Goal: Task Accomplishment & Management: Complete application form

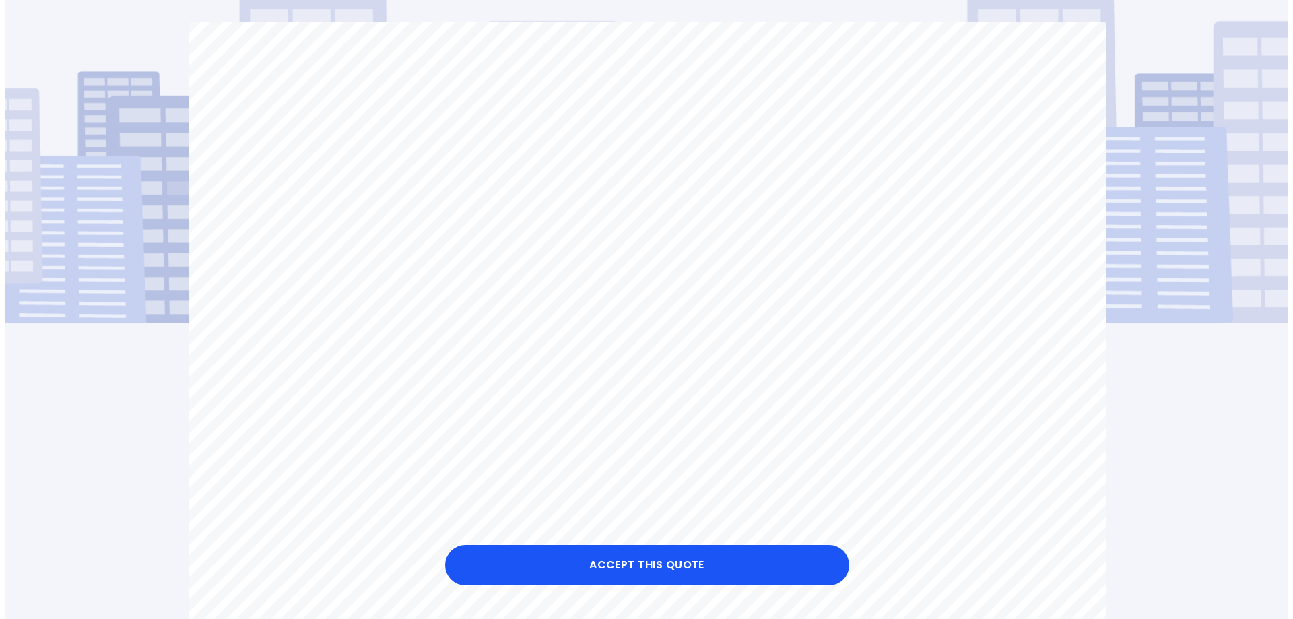
scroll to position [96, 0]
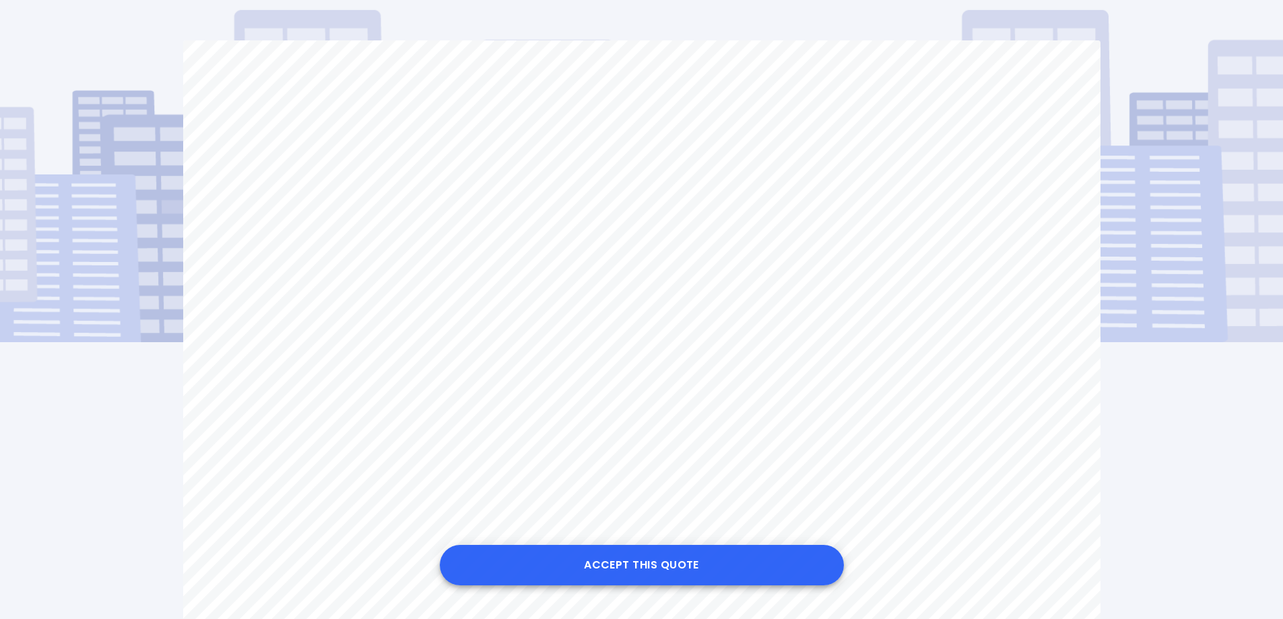
click at [580, 559] on button "Accept this Quote" at bounding box center [642, 565] width 404 height 40
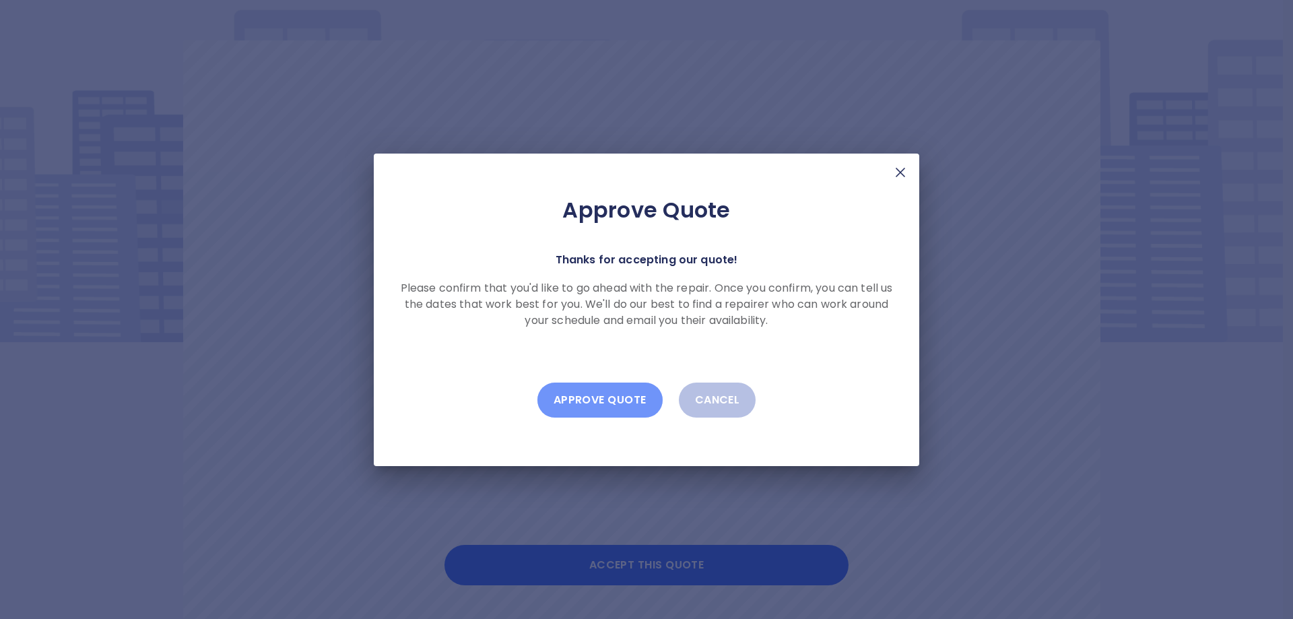
click at [585, 400] on button "Approve Quote" at bounding box center [599, 399] width 125 height 35
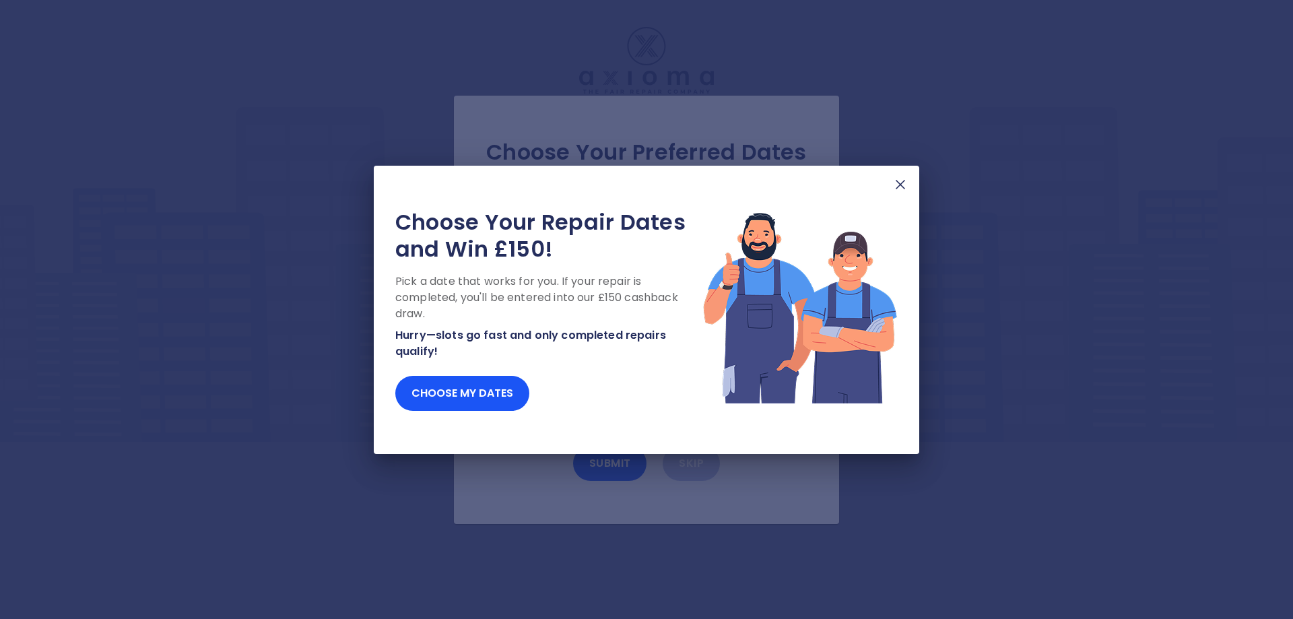
click at [898, 187] on img at bounding box center [900, 184] width 16 height 16
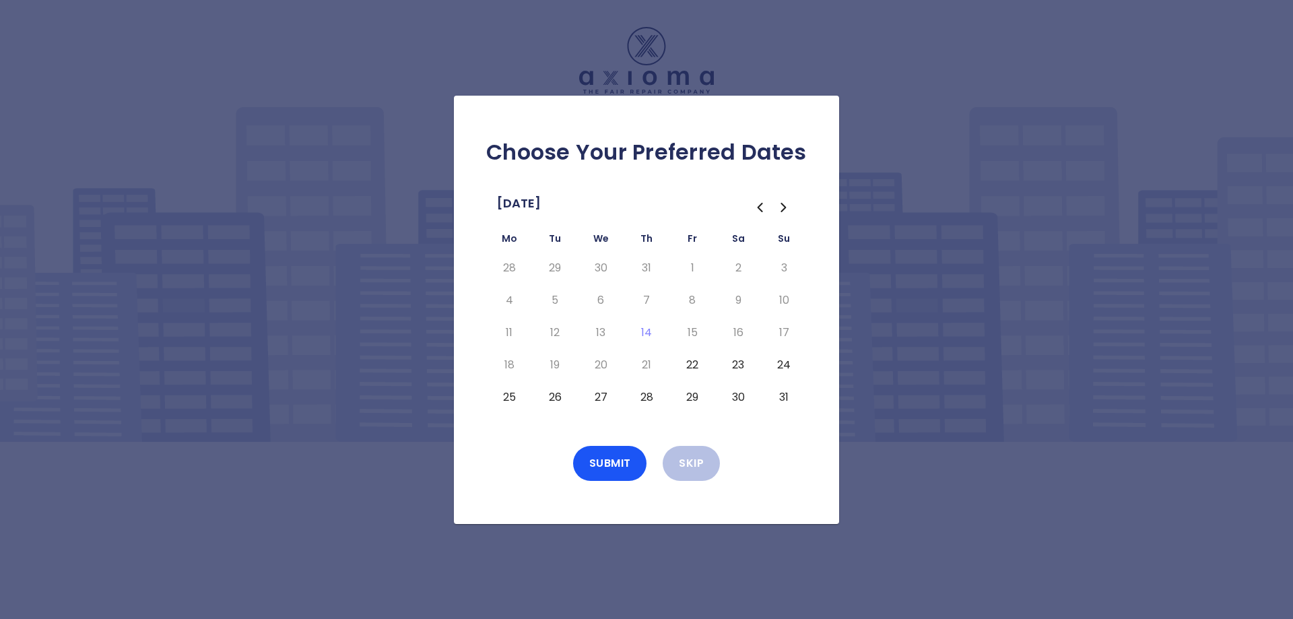
drag, startPoint x: 510, startPoint y: 401, endPoint x: 537, endPoint y: 401, distance: 26.9
click at [511, 401] on button "25" at bounding box center [509, 398] width 24 height 22
click at [548, 401] on button "26" at bounding box center [555, 398] width 24 height 22
click at [597, 401] on button "27" at bounding box center [601, 398] width 24 height 22
click at [643, 401] on button "28" at bounding box center [646, 398] width 24 height 22
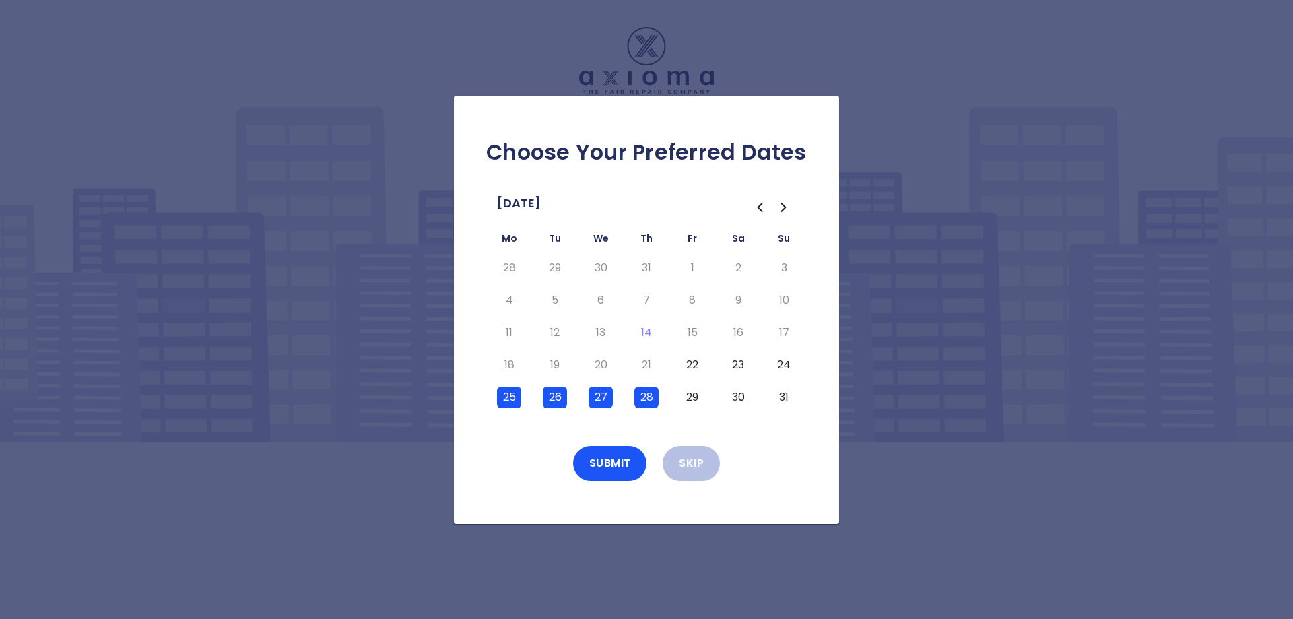
click at [688, 401] on button "29" at bounding box center [692, 398] width 24 height 22
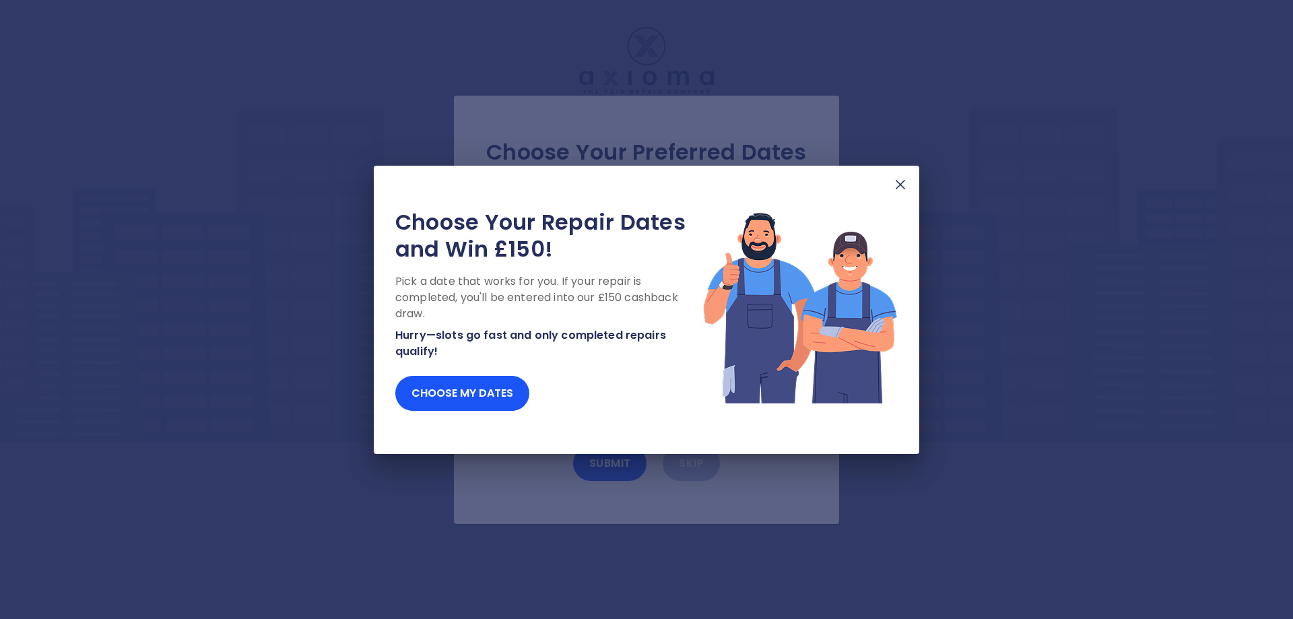
click at [898, 191] on img at bounding box center [900, 184] width 16 height 16
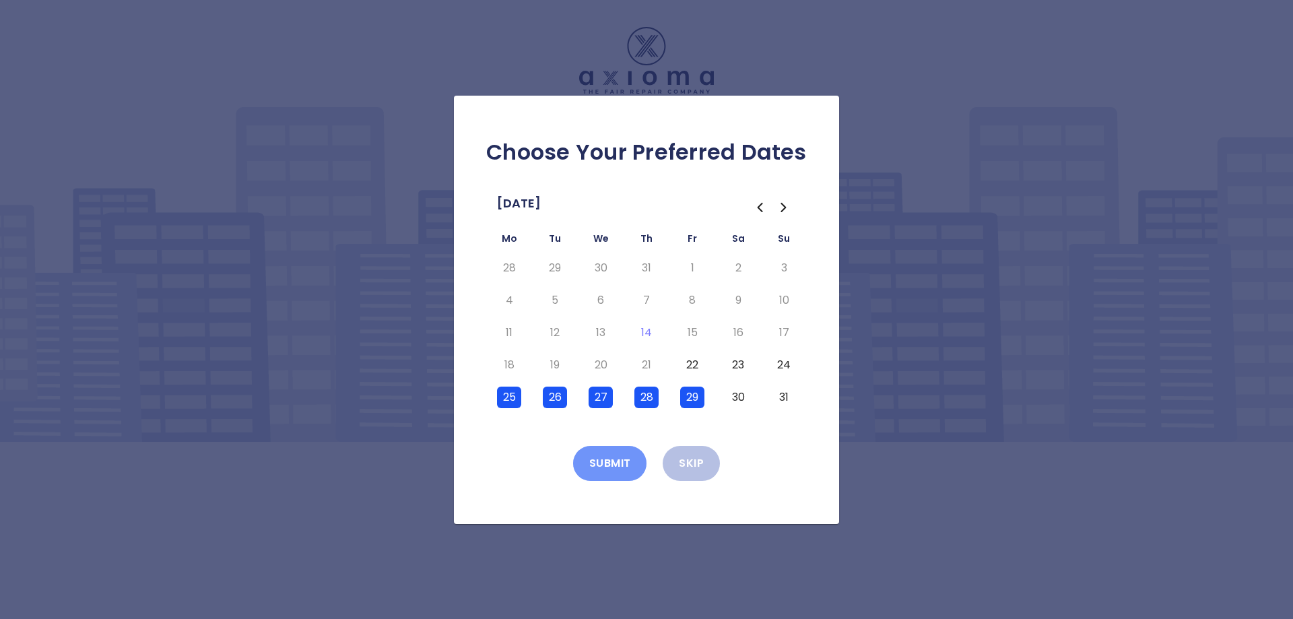
click at [611, 470] on button "Submit" at bounding box center [610, 463] width 74 height 35
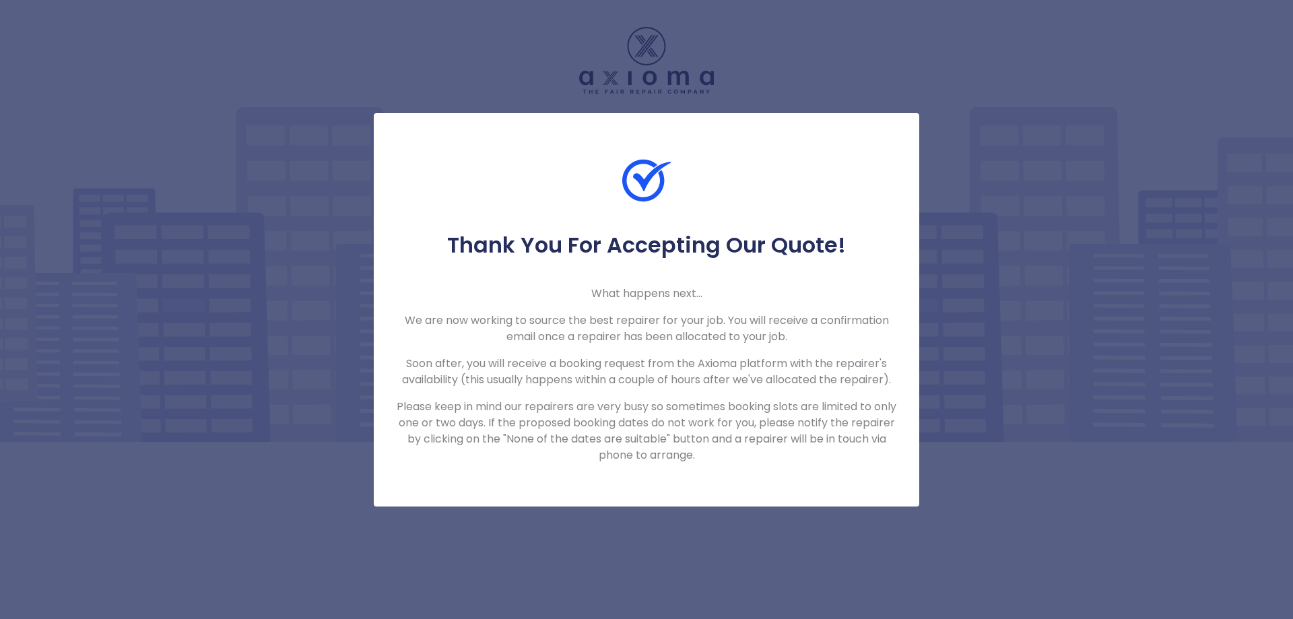
click at [1017, 170] on div "Thank You For Accepting Our Quote! What happens next... We are now working to s…" at bounding box center [646, 309] width 1293 height 619
click at [310, 133] on div "Thank You For Accepting Our Quote! What happens next... We are now working to s…" at bounding box center [646, 309] width 1293 height 619
